Goal: Task Accomplishment & Management: Manage account settings

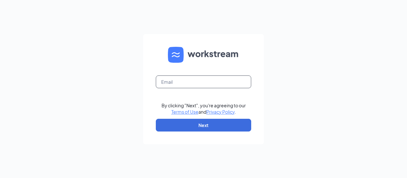
click at [198, 80] on input "text" at bounding box center [203, 81] width 95 height 13
type input "wally.ruiz@tampacml.com"
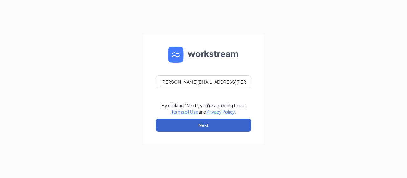
click at [220, 122] on button "Next" at bounding box center [203, 125] width 95 height 13
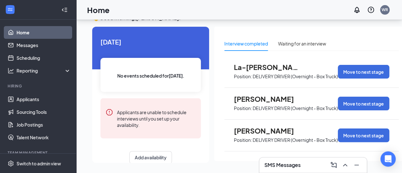
scroll to position [23, 0]
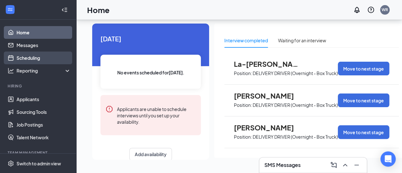
click at [36, 54] on link "Scheduling" at bounding box center [44, 58] width 54 height 13
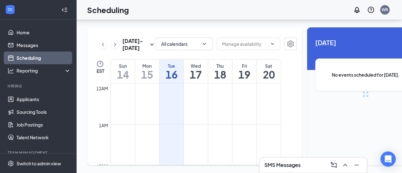
scroll to position [313, 0]
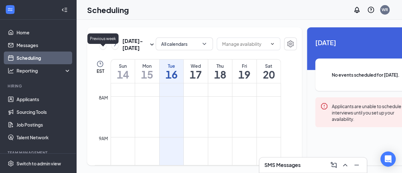
click at [104, 41] on icon "ChevronLeft" at bounding box center [103, 45] width 6 height 8
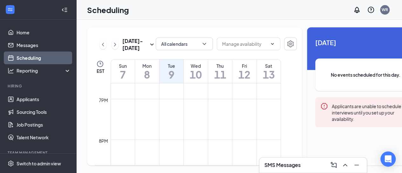
scroll to position [885, 0]
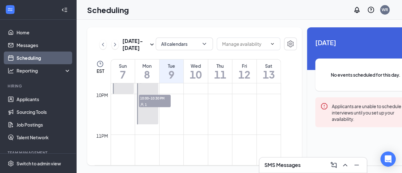
click at [157, 97] on span "10:00-10:30 PM" at bounding box center [155, 98] width 32 height 6
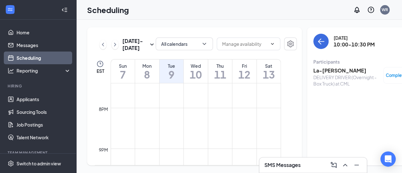
scroll to position [853, 0]
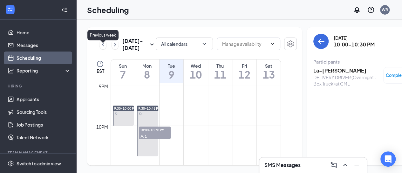
click at [101, 41] on icon "ChevronLeft" at bounding box center [103, 45] width 6 height 8
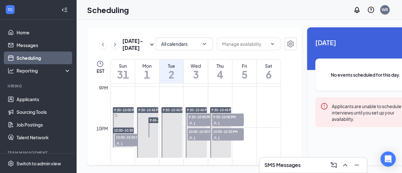
scroll to position [853, 0]
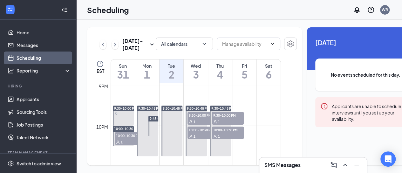
click at [229, 112] on span "9:30-10:00 PM" at bounding box center [228, 115] width 32 height 6
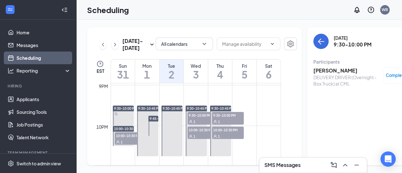
click at [227, 133] on div "1" at bounding box center [228, 136] width 32 height 6
click at [195, 112] on span "9:30-10:00 PM" at bounding box center [204, 115] width 32 height 6
click at [199, 127] on span "10:00-10:30 PM" at bounding box center [204, 130] width 32 height 6
click at [196, 118] on div "1" at bounding box center [204, 121] width 32 height 6
click at [132, 134] on span "10:00-10:30 PM" at bounding box center [131, 135] width 32 height 6
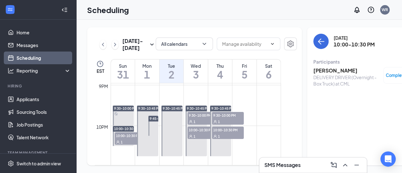
click at [221, 115] on span "9:30-10:00 PM" at bounding box center [228, 115] width 32 height 6
click at [327, 67] on h3 "Christopher Kelshaw" at bounding box center [346, 70] width 67 height 7
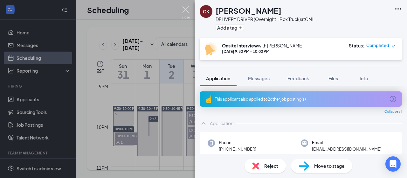
click at [187, 9] on img at bounding box center [186, 12] width 8 height 12
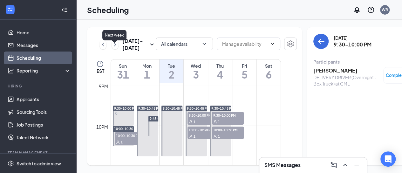
click at [113, 42] on icon "ChevronRight" at bounding box center [115, 45] width 6 height 8
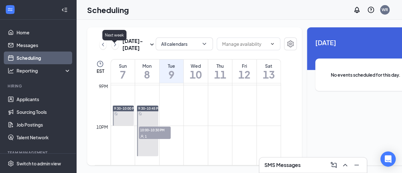
scroll to position [313, 0]
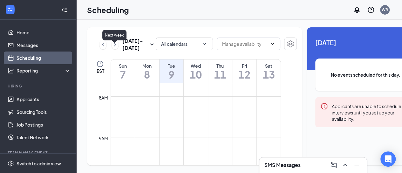
click at [114, 41] on icon "ChevronRight" at bounding box center [115, 45] width 6 height 8
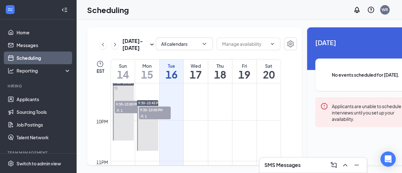
scroll to position [885, 0]
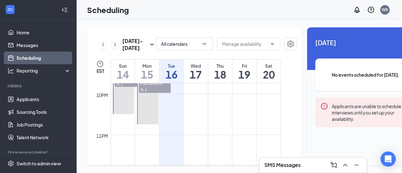
click at [158, 93] on div "1" at bounding box center [155, 89] width 32 height 6
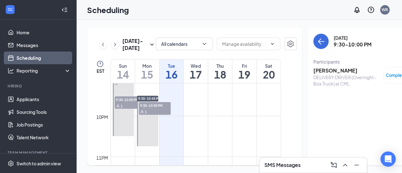
scroll to position [853, 0]
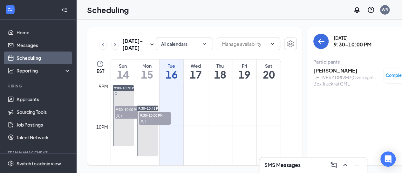
click at [121, 113] on span "9:30-10:00 PM" at bounding box center [131, 109] width 32 height 6
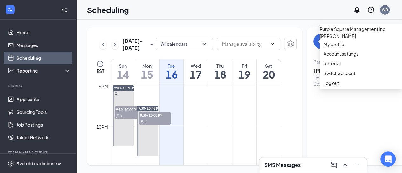
click at [388, 9] on div "WR" at bounding box center [385, 9] width 6 height 5
click at [339, 86] on div "Log out" at bounding box center [361, 83] width 75 height 6
